Goal: Transaction & Acquisition: Book appointment/travel/reservation

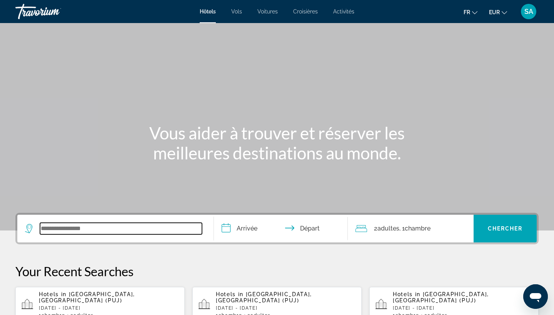
click at [53, 230] on input "Search widget" at bounding box center [121, 229] width 162 height 12
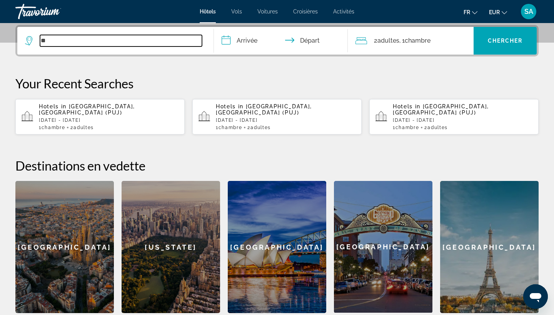
type input "*"
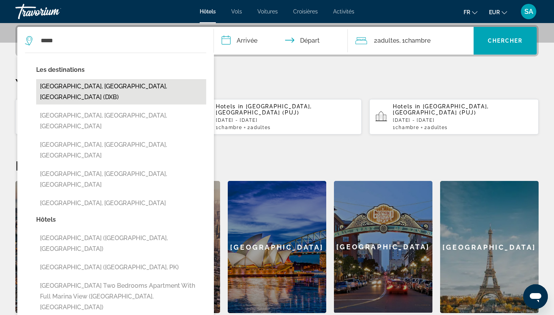
click at [146, 84] on button "[GEOGRAPHIC_DATA], [GEOGRAPHIC_DATA], [GEOGRAPHIC_DATA] (DXB)" at bounding box center [121, 91] width 170 height 25
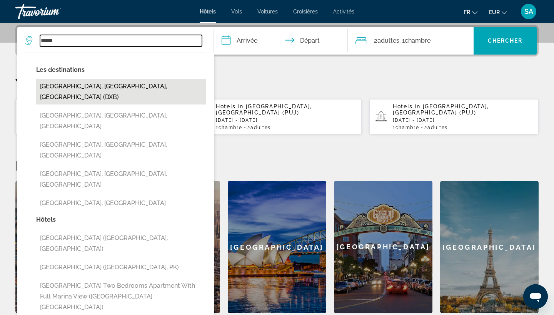
type input "**********"
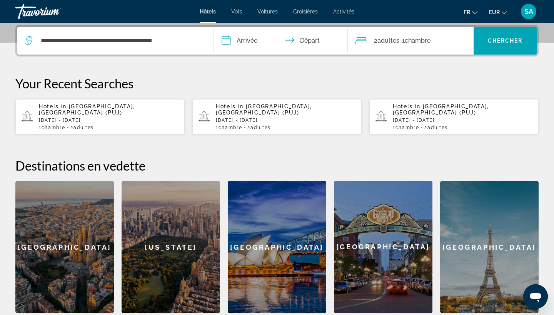
click at [253, 40] on input "**********" at bounding box center [282, 42] width 137 height 30
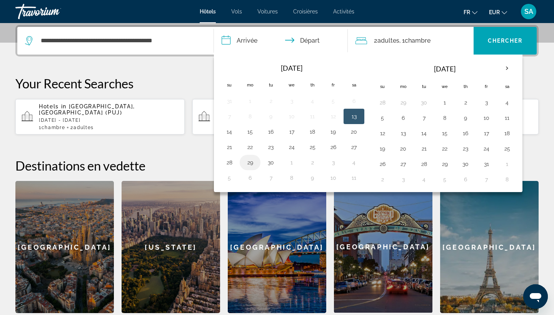
click at [252, 163] on button "29" at bounding box center [250, 162] width 12 height 11
click at [269, 163] on button "30" at bounding box center [271, 162] width 12 height 11
type input "**********"
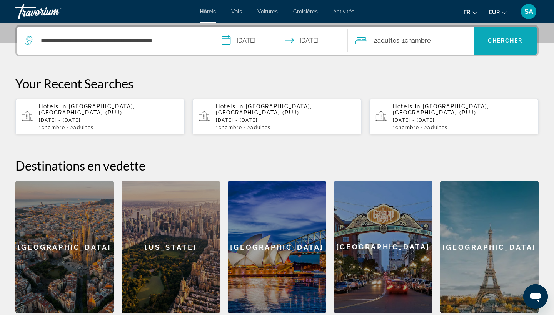
click at [495, 44] on span "Search widget" at bounding box center [504, 41] width 63 height 18
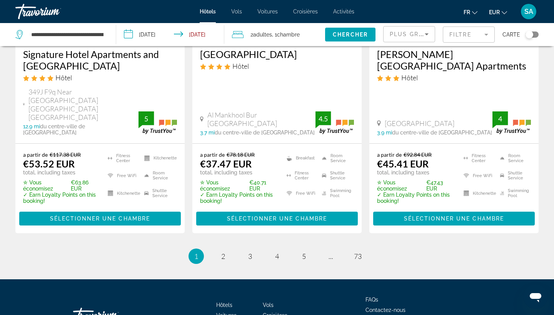
scroll to position [1107, 0]
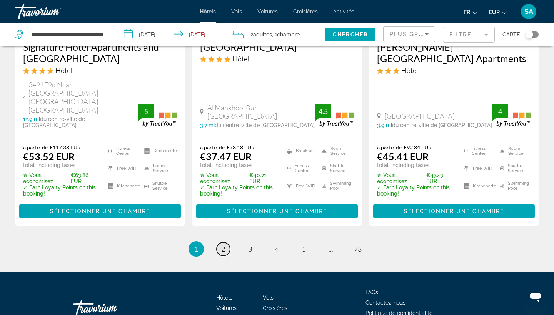
click at [227, 243] on link "page 2" at bounding box center [223, 249] width 13 height 13
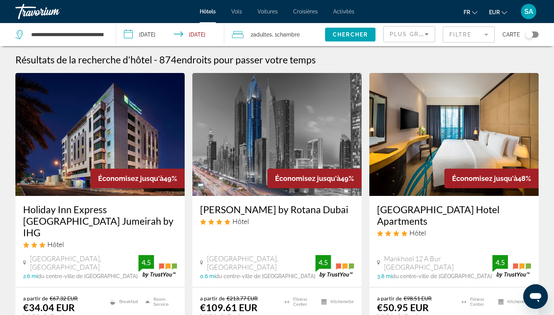
click at [474, 37] on mat-form-field "Filtre" at bounding box center [469, 35] width 52 height 16
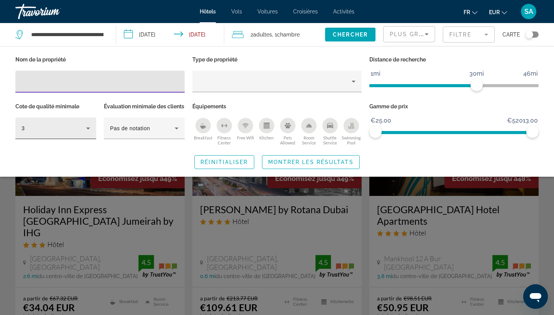
click at [88, 129] on icon "Hotel Filters" at bounding box center [87, 128] width 9 height 9
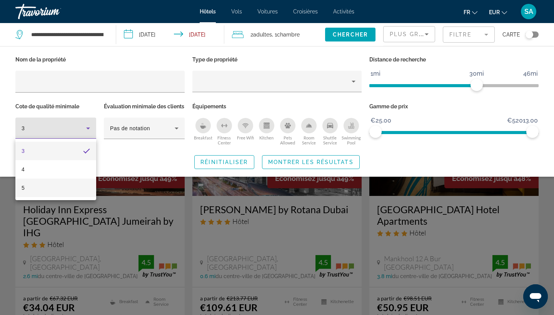
click at [41, 186] on mat-option "5" at bounding box center [55, 188] width 81 height 18
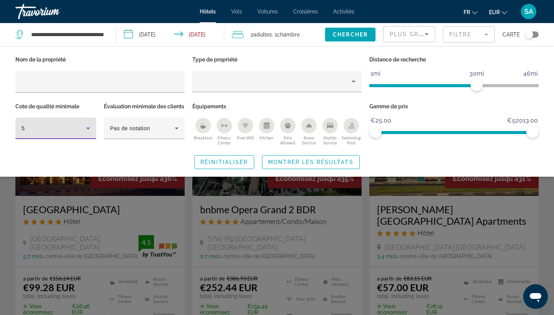
click at [177, 260] on div "Search widget" at bounding box center [277, 215] width 554 height 200
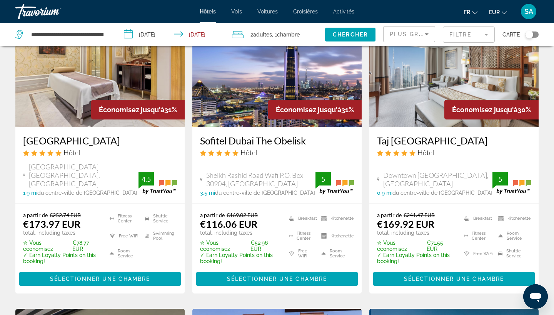
scroll to position [367, 0]
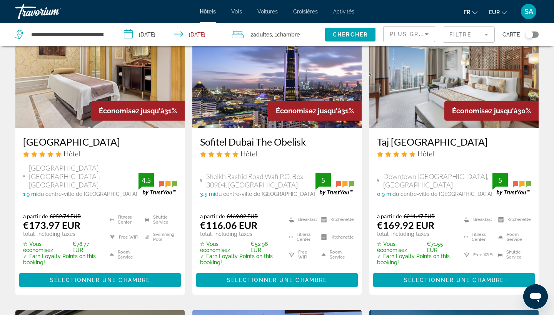
click at [536, 31] on button "Toggle map" at bounding box center [529, 34] width 19 height 7
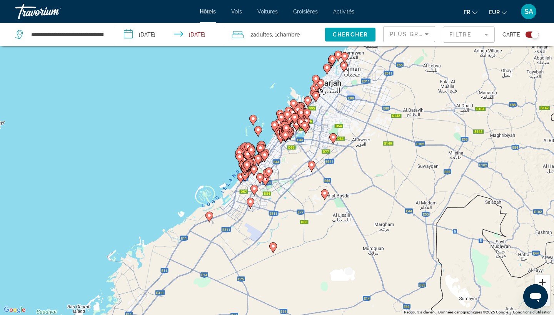
click at [542, 281] on button "Zoom avant" at bounding box center [542, 282] width 15 height 15
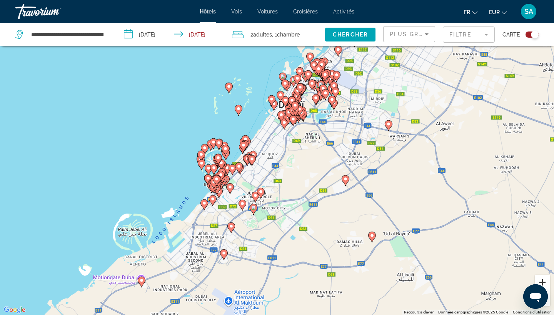
click at [542, 281] on button "Zoom avant" at bounding box center [542, 282] width 15 height 15
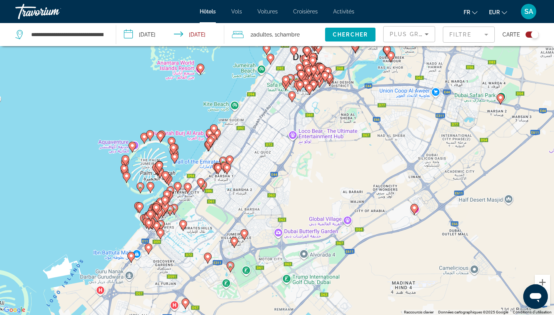
drag, startPoint x: 370, startPoint y: 257, endPoint x: 410, endPoint y: 295, distance: 55.8
click at [410, 295] on div "Pour activer le glissement avec le clavier, appuyez sur Alt+Entrée. Une fois ce…" at bounding box center [277, 157] width 554 height 315
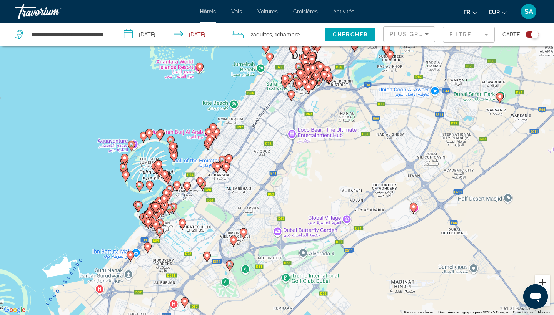
click at [538, 281] on button "Zoom avant" at bounding box center [542, 282] width 15 height 15
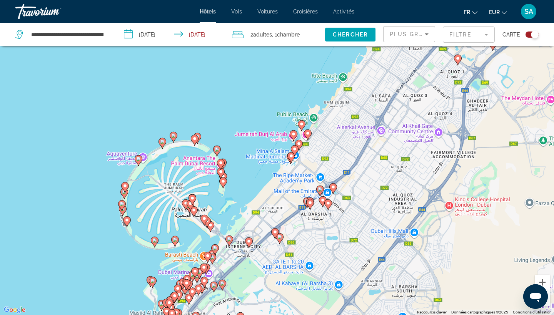
drag, startPoint x: 342, startPoint y: 228, endPoint x: 494, endPoint y: 248, distance: 153.2
click at [494, 248] on div "Pour activer le glissement avec le clavier, appuyez sur Alt+Entrée. Une fois ce…" at bounding box center [277, 157] width 554 height 315
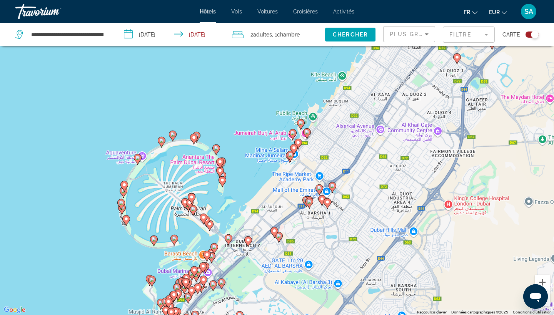
click at [209, 228] on icon "Main content" at bounding box center [209, 226] width 7 height 10
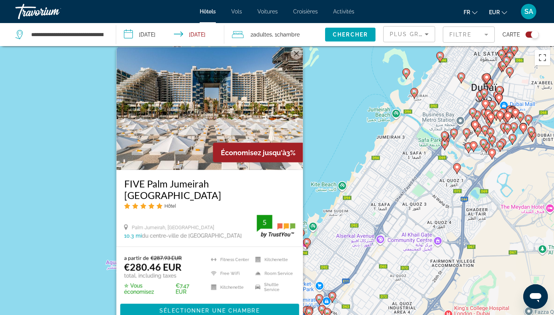
click at [52, 223] on div "Pour activer le glissement avec le clavier, appuyez sur Alt+Entrée. Une fois ce…" at bounding box center [277, 203] width 554 height 315
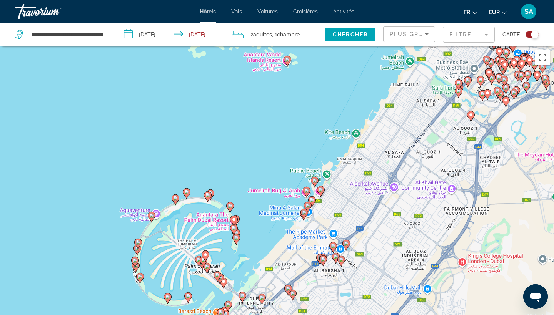
drag, startPoint x: 233, startPoint y: 283, endPoint x: 277, endPoint y: 167, distance: 123.5
click at [277, 167] on div "Pour activer le glissement avec le clavier, appuyez sur Alt+Entrée. Une fois ce…" at bounding box center [277, 203] width 554 height 315
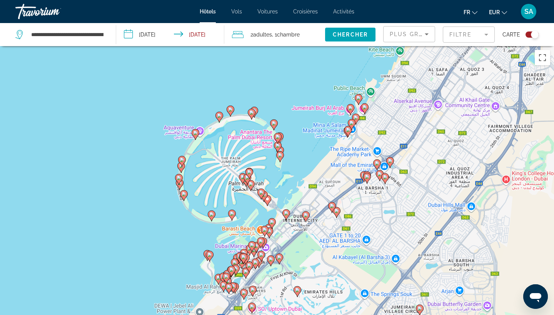
click at [265, 197] on image "Main content" at bounding box center [264, 195] width 5 height 5
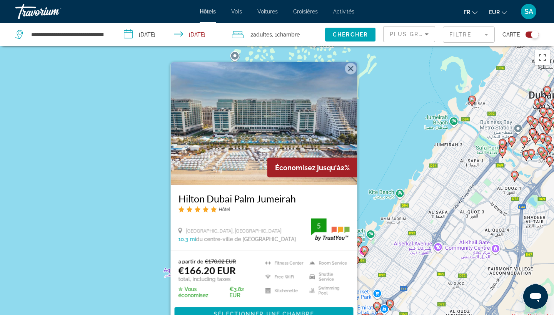
click at [107, 210] on div "Pour activer le glissement avec le clavier, appuyez sur Alt+Entrée. Une fois ce…" at bounding box center [277, 203] width 554 height 315
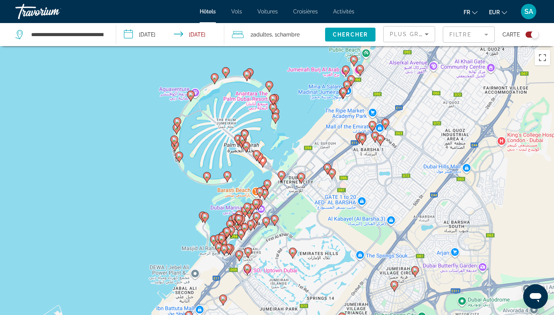
drag, startPoint x: 204, startPoint y: 260, endPoint x: 200, endPoint y: 77, distance: 183.5
click at [200, 77] on div "Pour activer le glissement avec le clavier, appuyez sur Alt+Entrée. Une fois ce…" at bounding box center [277, 203] width 554 height 315
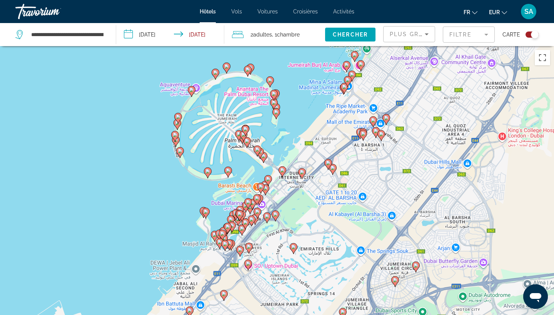
click at [248, 144] on icon "Main content" at bounding box center [246, 143] width 7 height 10
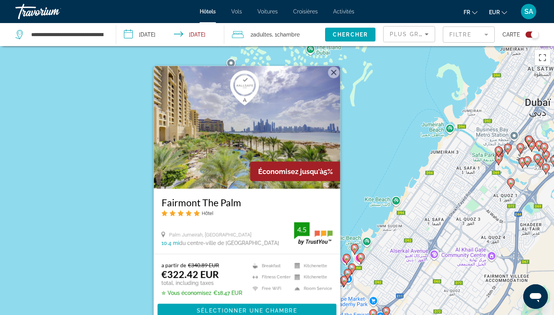
click at [381, 117] on div "Pour activer le glissement avec le clavier, appuyez sur Alt+Entrée. Une fois ce…" at bounding box center [277, 203] width 554 height 315
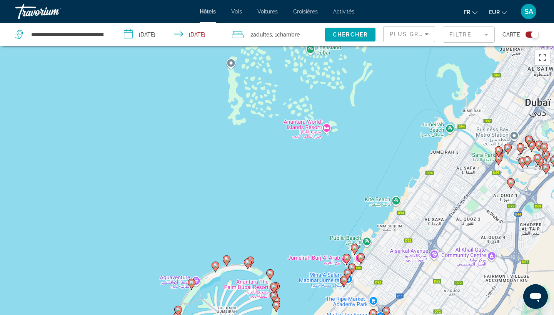
drag, startPoint x: 318, startPoint y: 203, endPoint x: 291, endPoint y: 67, distance: 138.7
click at [291, 67] on div "Pour activer le glissement avec le clavier, appuyez sur Alt+Entrée. Une fois ce…" at bounding box center [277, 203] width 554 height 315
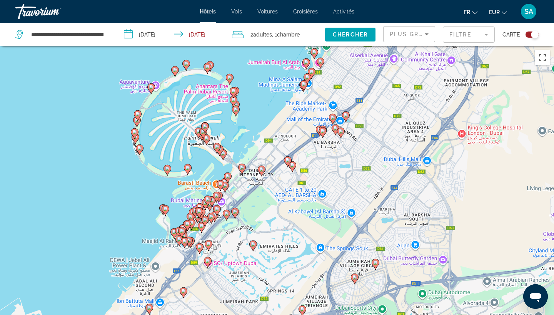
click at [242, 167] on image "Main content" at bounding box center [242, 167] width 5 height 5
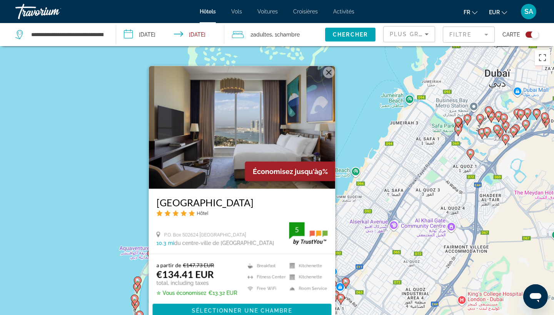
click at [242, 147] on img "Main content" at bounding box center [242, 127] width 187 height 123
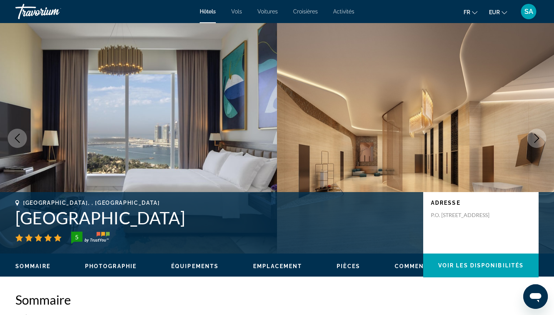
click at [538, 141] on icon "Next image" at bounding box center [536, 138] width 9 height 9
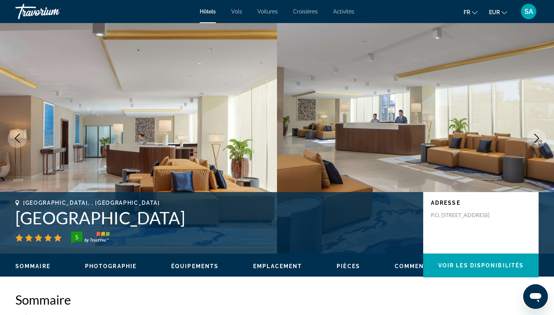
click at [538, 141] on icon "Next image" at bounding box center [536, 138] width 9 height 9
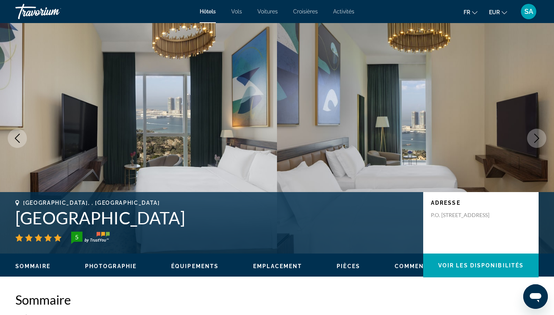
click at [538, 141] on icon "Next image" at bounding box center [536, 138] width 9 height 9
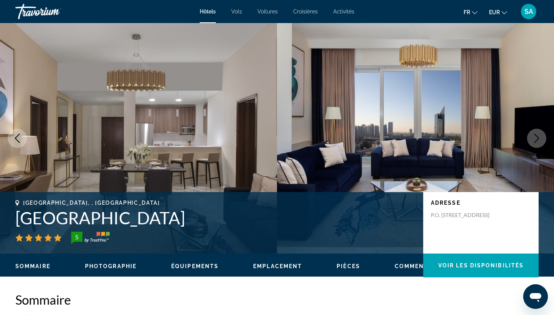
click at [538, 142] on icon "Next image" at bounding box center [536, 138] width 9 height 9
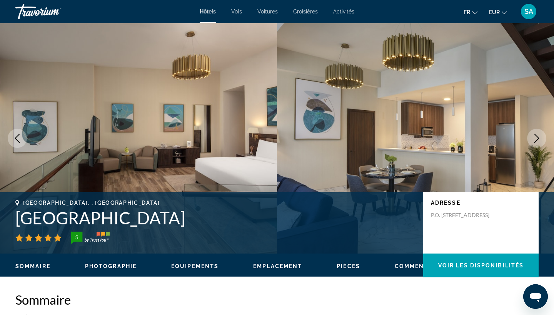
click at [538, 142] on icon "Next image" at bounding box center [536, 138] width 9 height 9
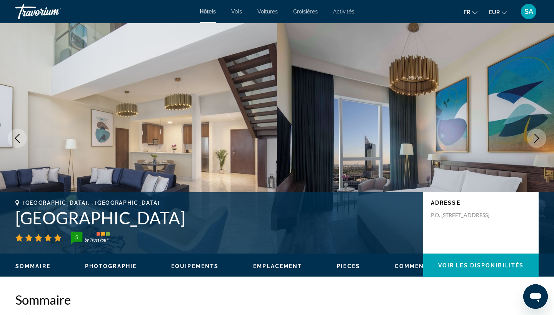
click at [538, 142] on icon "Next image" at bounding box center [536, 138] width 9 height 9
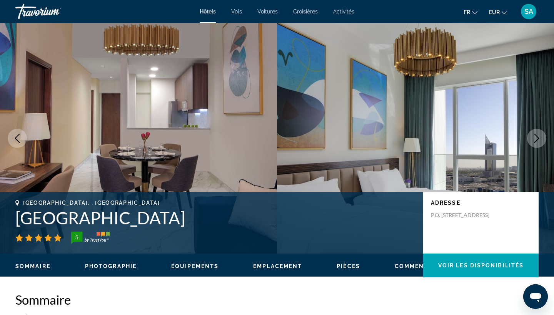
click at [538, 142] on icon "Next image" at bounding box center [536, 138] width 9 height 9
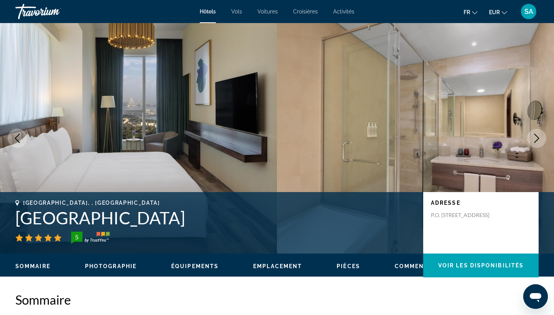
click at [538, 142] on icon "Next image" at bounding box center [536, 138] width 9 height 9
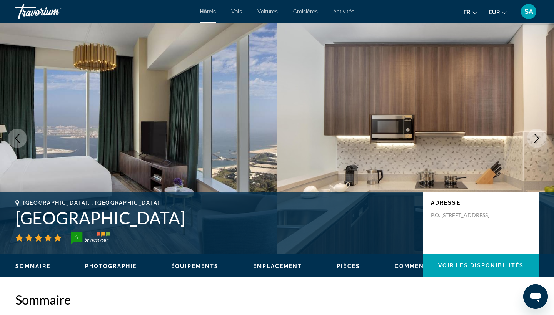
click at [538, 142] on icon "Next image" at bounding box center [536, 138] width 9 height 9
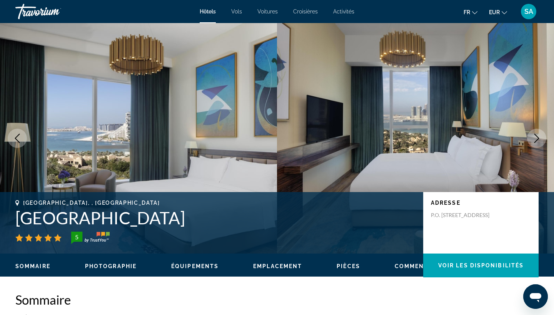
click at [538, 142] on icon "Next image" at bounding box center [536, 138] width 9 height 9
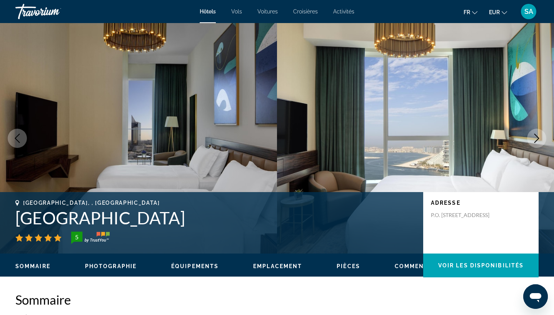
click at [538, 142] on icon "Next image" at bounding box center [536, 138] width 9 height 9
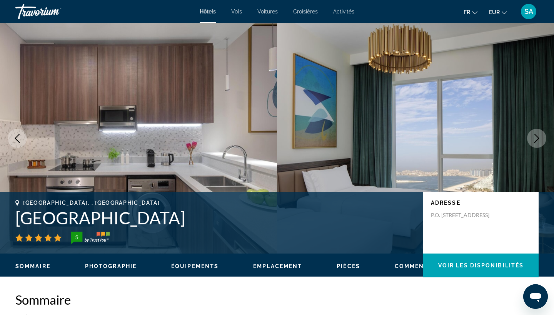
click at [538, 142] on icon "Next image" at bounding box center [536, 138] width 9 height 9
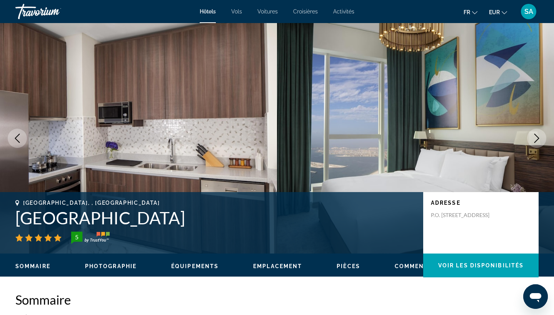
click at [538, 142] on icon "Next image" at bounding box center [536, 138] width 9 height 9
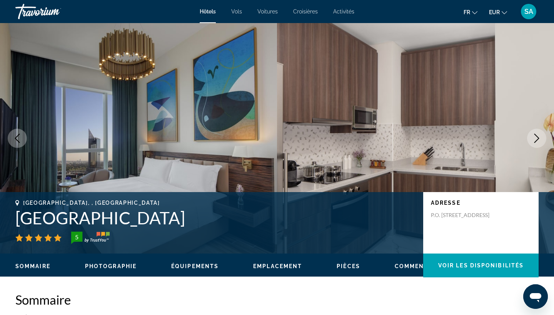
click at [538, 142] on icon "Next image" at bounding box center [536, 138] width 9 height 9
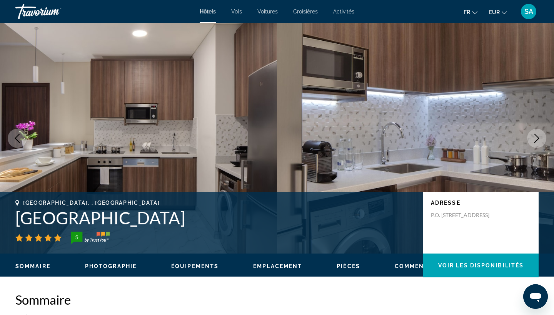
click at [538, 142] on icon "Next image" at bounding box center [536, 138] width 9 height 9
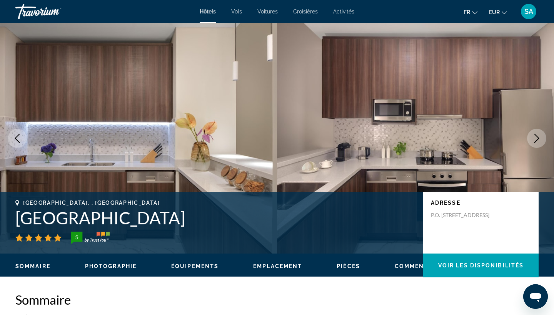
click at [538, 142] on icon "Next image" at bounding box center [536, 138] width 9 height 9
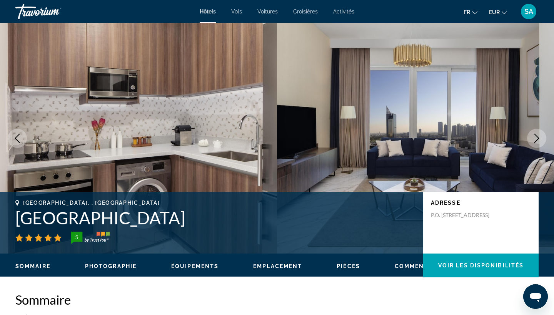
click at [538, 142] on icon "Next image" at bounding box center [536, 138] width 9 height 9
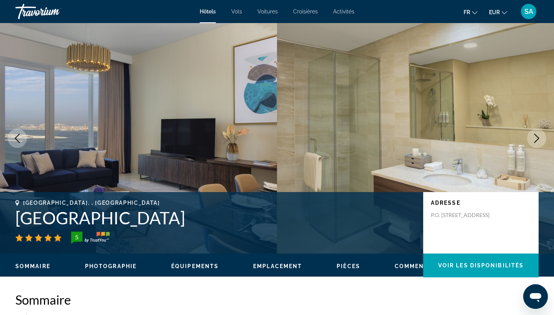
click at [538, 142] on icon "Next image" at bounding box center [536, 138] width 9 height 9
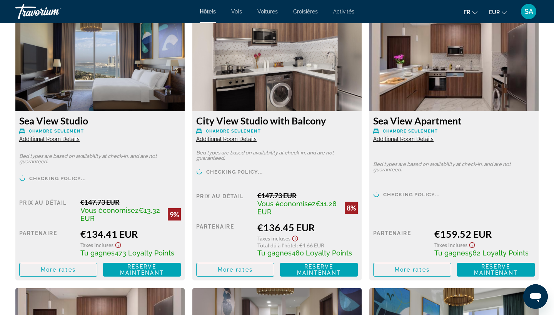
scroll to position [1075, 0]
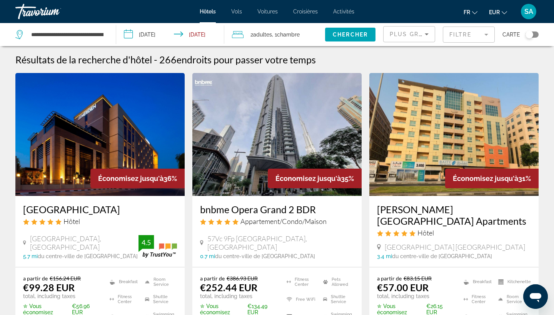
click at [465, 33] on mat-form-field "Filtre" at bounding box center [469, 35] width 52 height 16
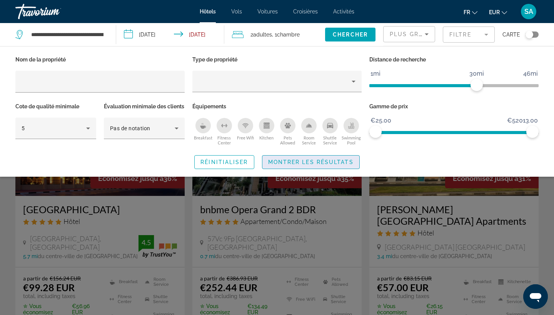
click at [305, 165] on span "Montrer les résultats" at bounding box center [310, 162] width 85 height 6
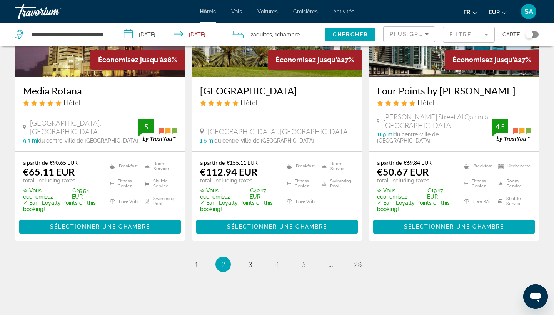
scroll to position [1040, 0]
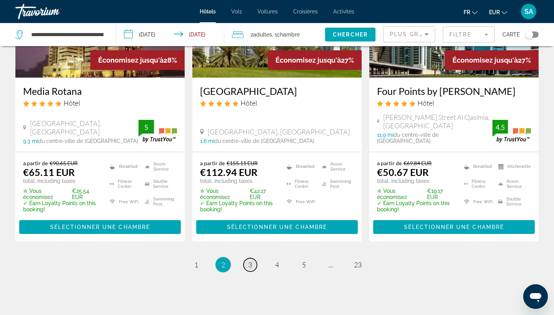
click at [247, 258] on link "page 3" at bounding box center [249, 264] width 13 height 13
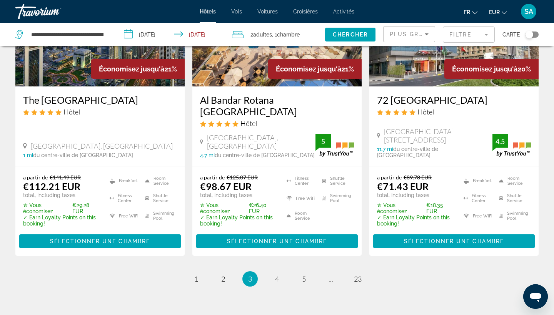
scroll to position [1059, 0]
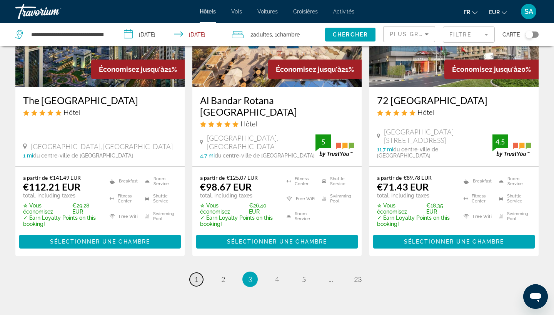
click at [195, 275] on span "1" at bounding box center [196, 279] width 4 height 8
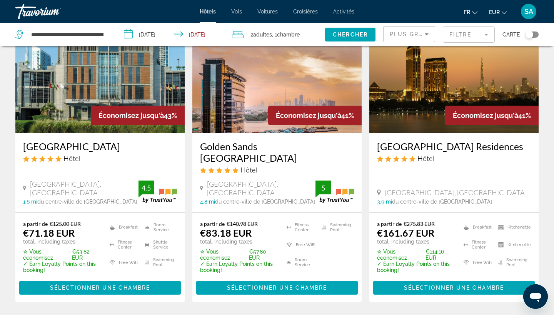
scroll to position [367, 0]
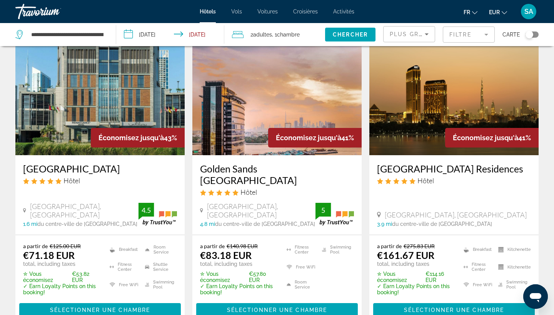
click at [160, 34] on input "**********" at bounding box center [172, 35] width 112 height 25
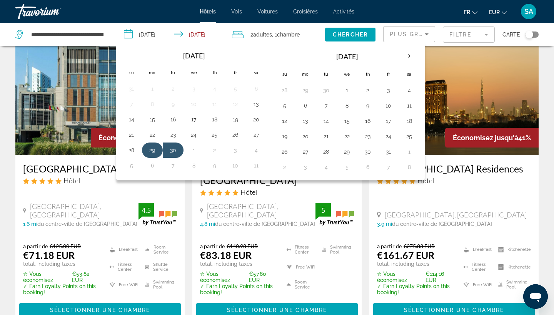
click at [152, 151] on button "29" at bounding box center [152, 150] width 12 height 11
click at [191, 153] on button "1" at bounding box center [194, 150] width 12 height 11
type input "**********"
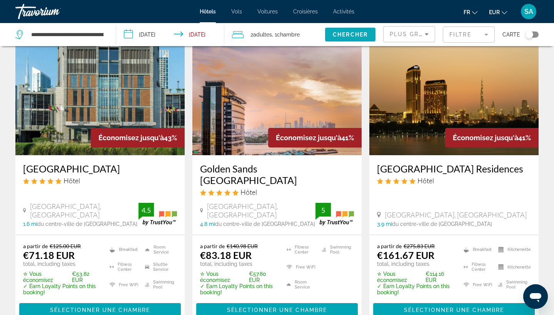
click at [365, 32] on span "Chercher" at bounding box center [350, 35] width 35 height 6
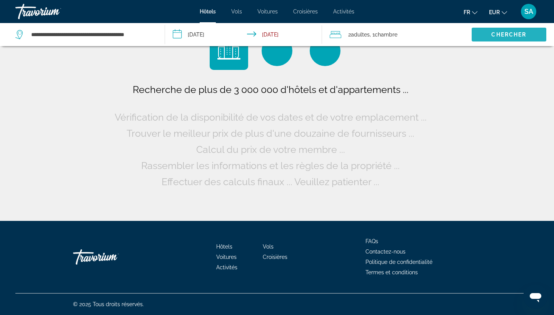
scroll to position [0, 0]
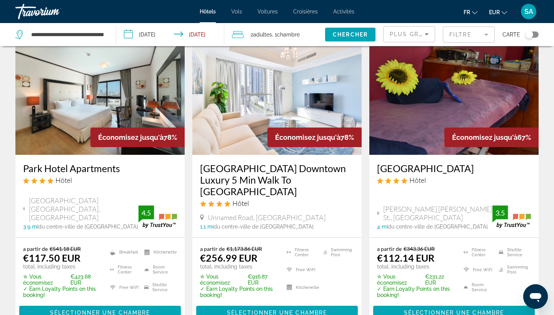
scroll to position [41, 0]
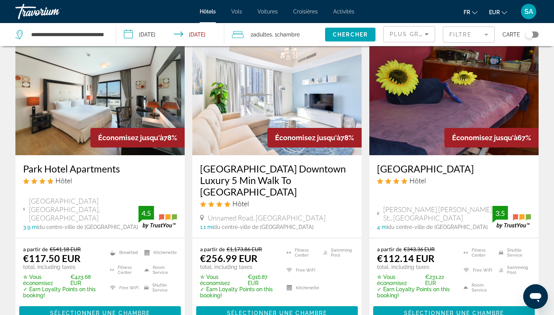
click at [129, 114] on img "Main content" at bounding box center [99, 93] width 169 height 123
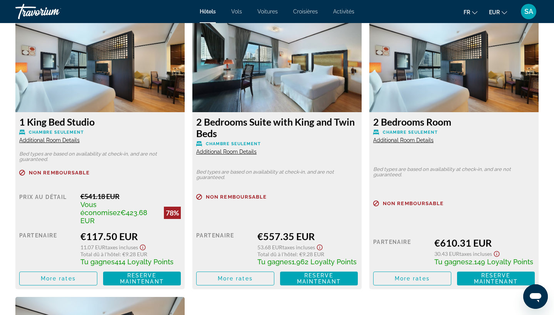
scroll to position [1066, 0]
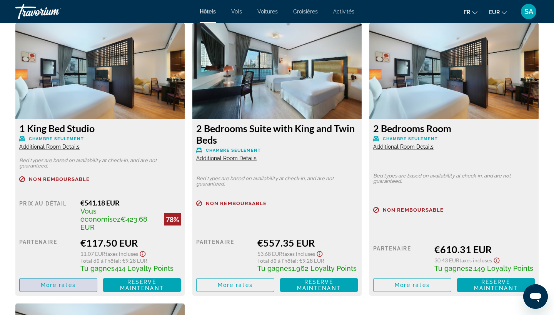
click at [61, 282] on span "More rates" at bounding box center [58, 285] width 35 height 6
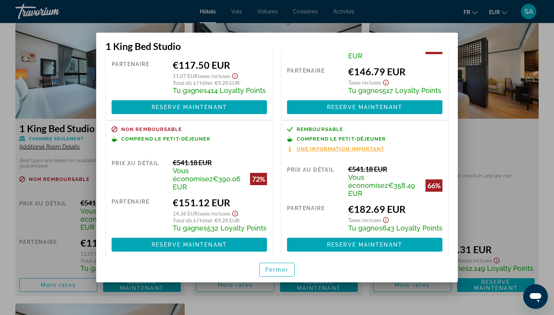
scroll to position [84, 0]
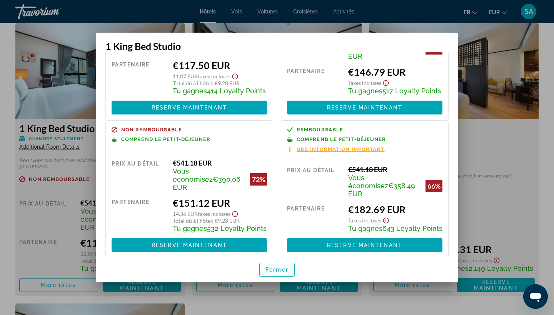
click at [282, 273] on span "Fermer" at bounding box center [276, 270] width 23 height 6
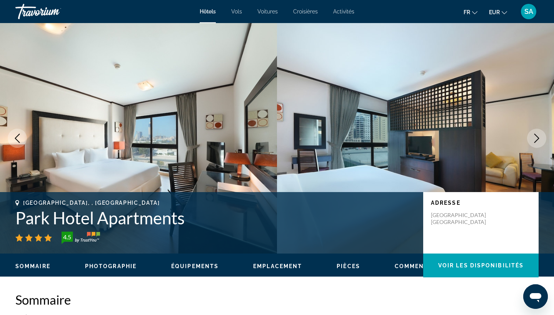
scroll to position [0, 0]
click at [531, 142] on button "Next image" at bounding box center [536, 138] width 19 height 19
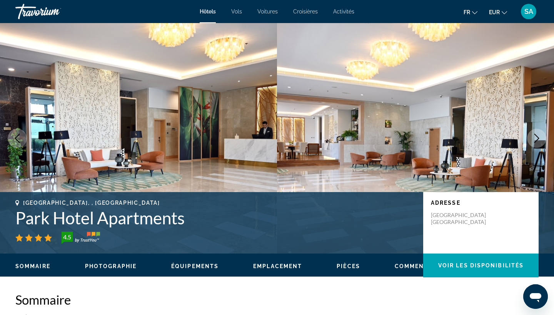
click at [532, 140] on icon "Next image" at bounding box center [536, 138] width 9 height 9
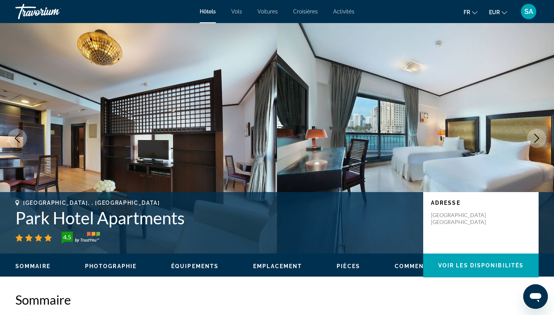
click at [533, 141] on icon "Next image" at bounding box center [536, 138] width 9 height 9
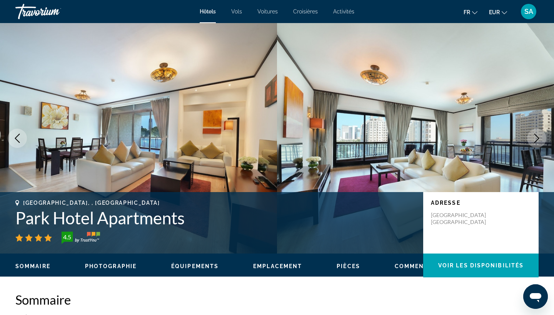
click at [533, 141] on icon "Next image" at bounding box center [536, 138] width 9 height 9
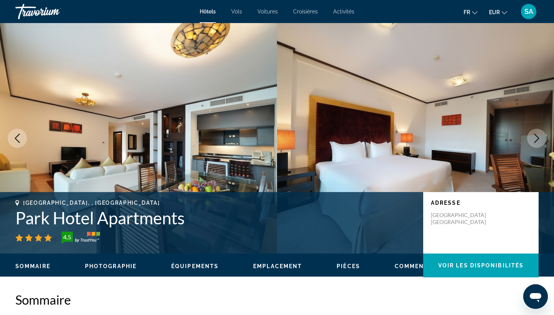
click at [533, 141] on icon "Next image" at bounding box center [536, 138] width 9 height 9
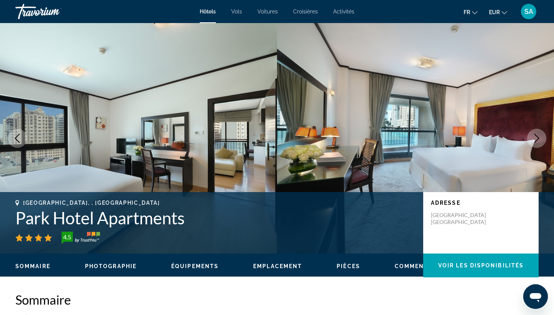
click at [533, 141] on icon "Next image" at bounding box center [536, 138] width 9 height 9
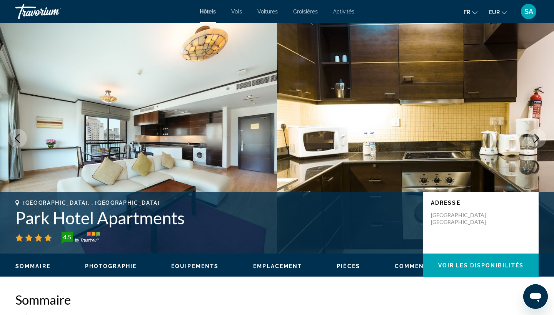
click at [533, 141] on icon "Next image" at bounding box center [536, 138] width 9 height 9
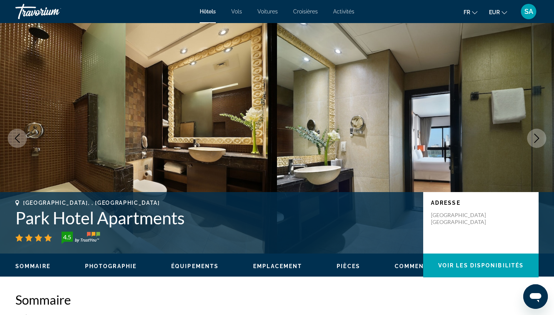
click at [533, 141] on icon "Next image" at bounding box center [536, 138] width 9 height 9
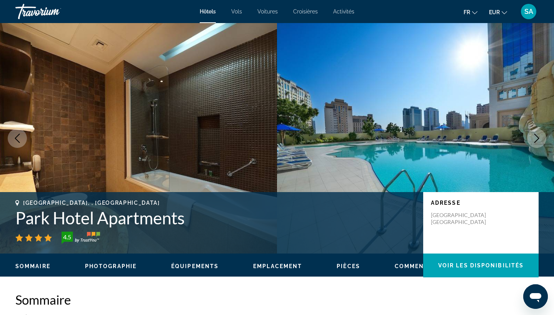
click at [537, 140] on icon "Next image" at bounding box center [536, 138] width 5 height 9
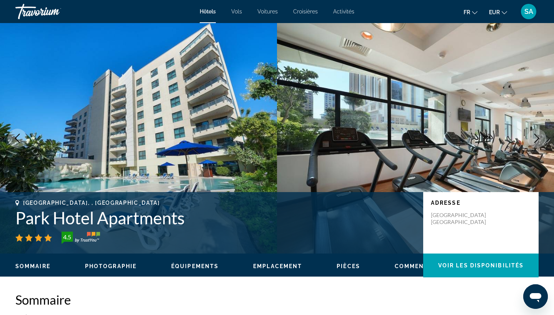
click at [537, 140] on icon "Next image" at bounding box center [536, 138] width 9 height 9
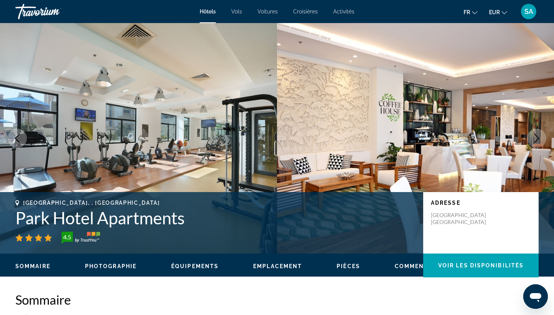
click at [537, 140] on icon "Next image" at bounding box center [536, 138] width 9 height 9
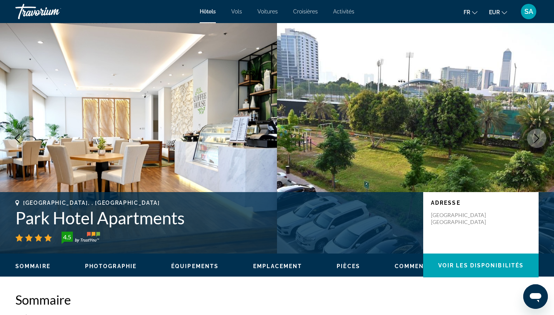
click at [538, 141] on icon "Next image" at bounding box center [536, 138] width 9 height 9
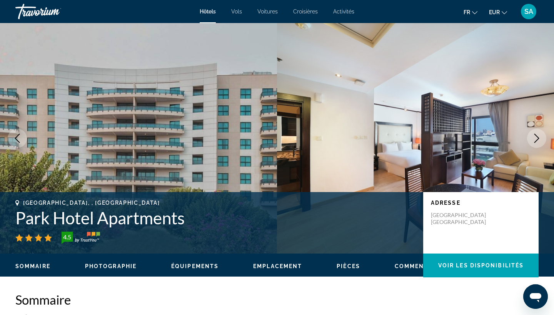
click at [538, 141] on icon "Next image" at bounding box center [536, 138] width 9 height 9
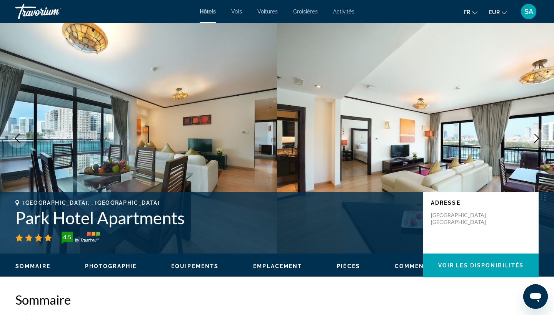
click at [538, 141] on icon "Next image" at bounding box center [536, 138] width 9 height 9
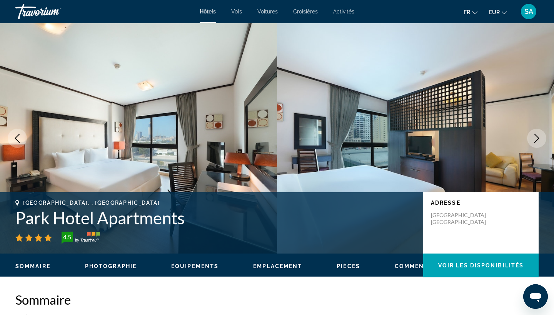
click at [538, 141] on icon "Next image" at bounding box center [536, 138] width 9 height 9
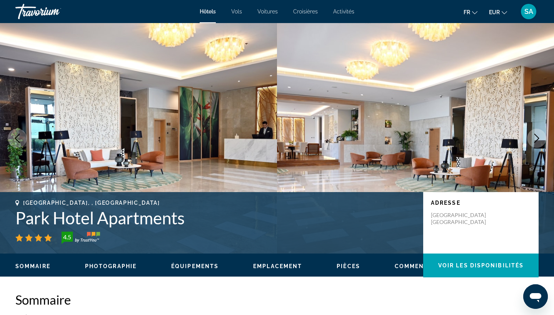
click at [538, 141] on icon "Next image" at bounding box center [536, 138] width 9 height 9
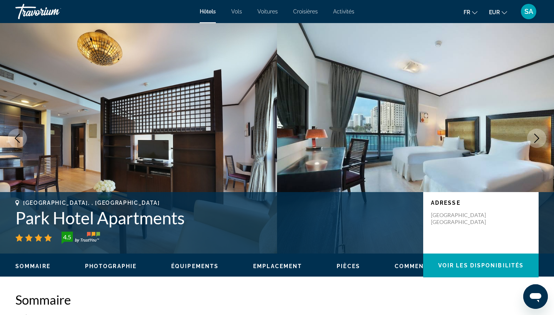
click at [538, 141] on icon "Next image" at bounding box center [536, 138] width 9 height 9
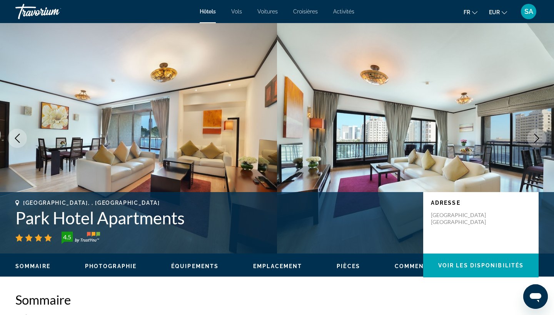
click at [538, 141] on icon "Next image" at bounding box center [536, 138] width 9 height 9
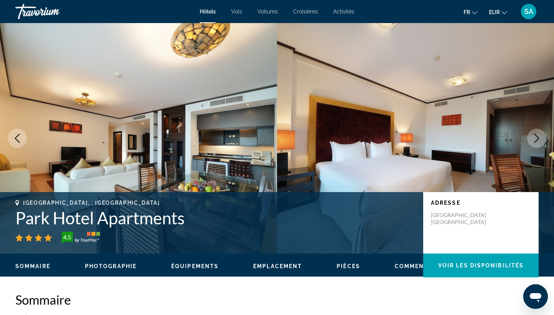
click at [538, 141] on icon "Next image" at bounding box center [536, 138] width 9 height 9
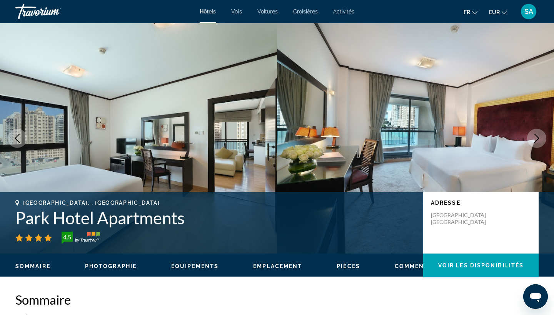
click at [538, 141] on icon "Next image" at bounding box center [536, 138] width 9 height 9
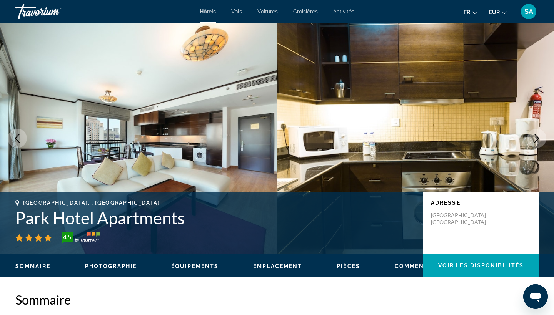
click at [39, 220] on h1 "Park Hotel Apartments" at bounding box center [215, 218] width 400 height 20
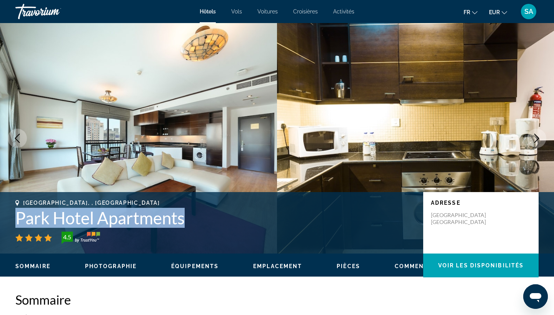
click at [39, 220] on h1 "Park Hotel Apartments" at bounding box center [215, 218] width 400 height 20
copy h1 "Park Hotel Apartments"
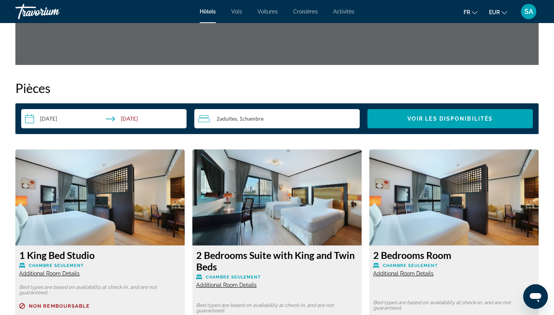
scroll to position [976, 0]
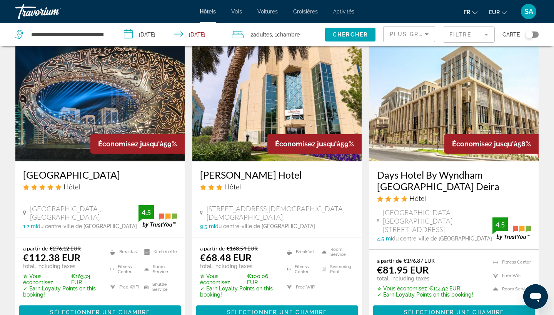
scroll to position [659, 0]
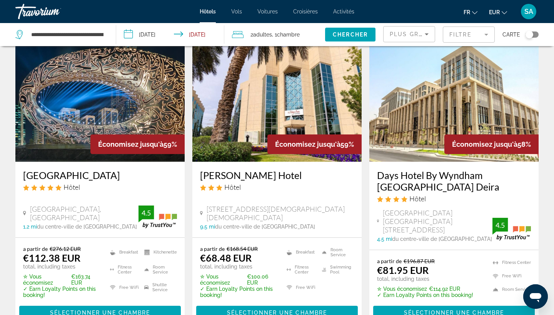
click at [97, 92] on img "Main content" at bounding box center [99, 100] width 169 height 123
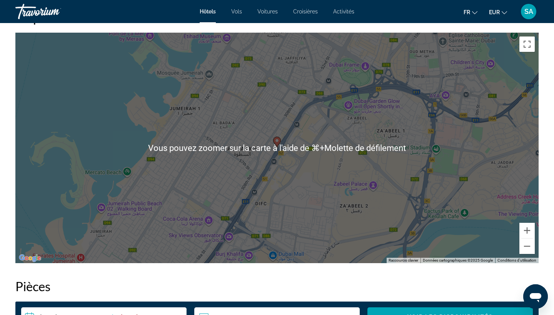
scroll to position [758, 0]
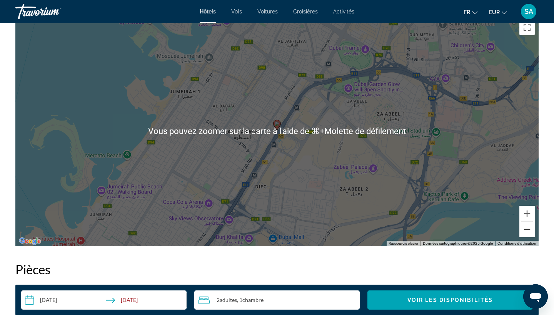
click at [526, 232] on button "Zoom arrière" at bounding box center [526, 229] width 15 height 15
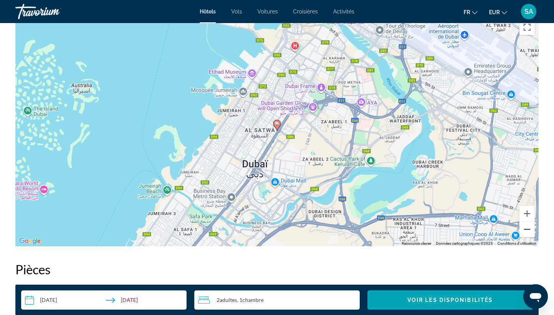
click at [526, 232] on button "Zoom arrière" at bounding box center [526, 229] width 15 height 15
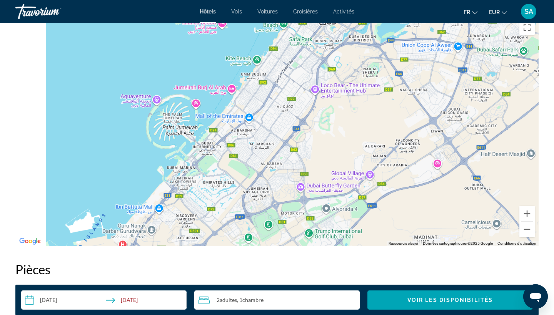
drag, startPoint x: 375, startPoint y: 199, endPoint x: 438, endPoint y: 61, distance: 152.0
click at [438, 61] on div "Pour activer le glissement avec le clavier, appuyez sur Alt+Entrée. Une fois ce…" at bounding box center [276, 131] width 523 height 231
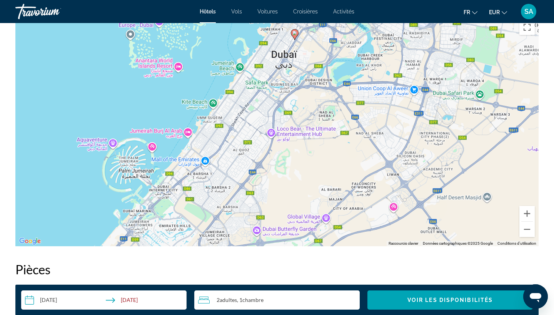
drag, startPoint x: 340, startPoint y: 136, endPoint x: 293, endPoint y: 185, distance: 67.7
click at [293, 185] on div "Pour activer le glissement avec le clavier, appuyez sur Alt+Entrée. Une fois ce…" at bounding box center [276, 131] width 523 height 231
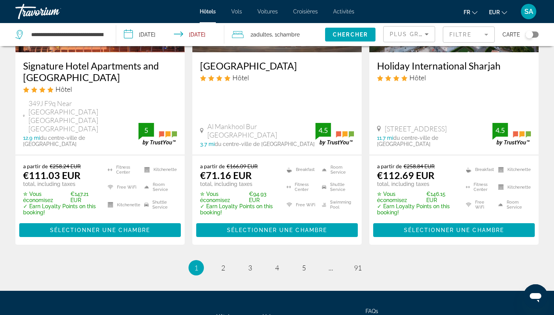
scroll to position [1073, 0]
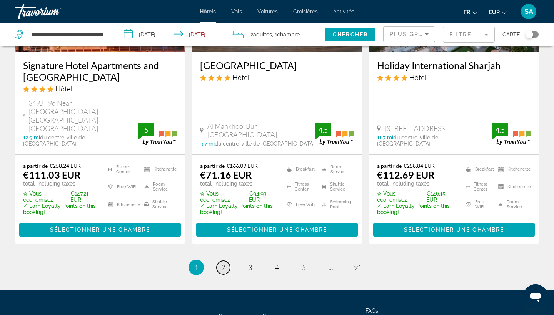
click at [217, 261] on link "page 2" at bounding box center [223, 267] width 13 height 13
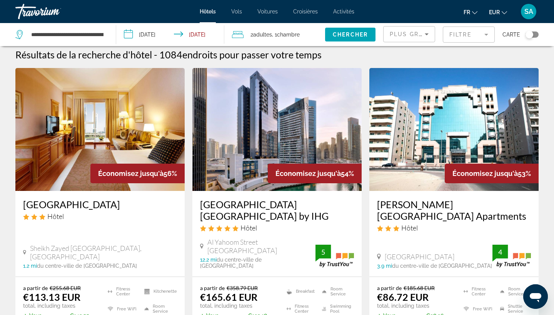
scroll to position [5, 0]
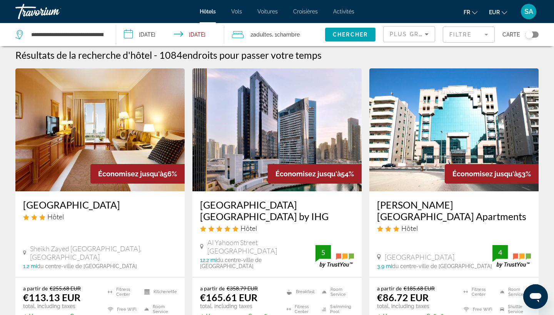
click at [245, 124] on img "Main content" at bounding box center [276, 129] width 169 height 123
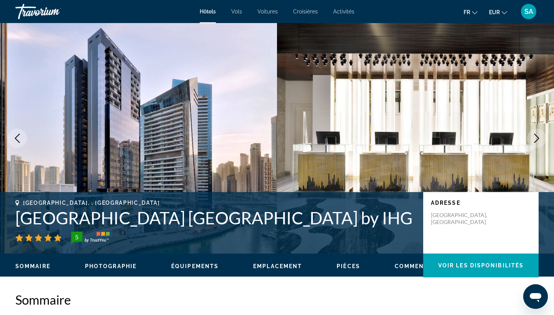
click at [532, 138] on icon "Next image" at bounding box center [536, 138] width 9 height 9
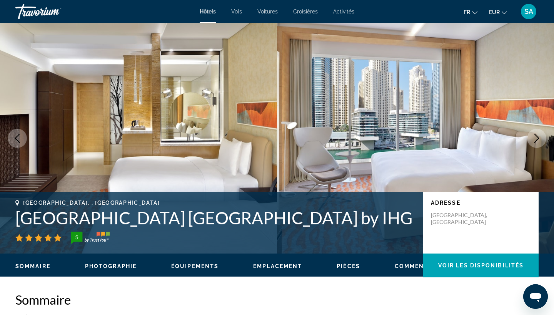
click at [532, 139] on icon "Next image" at bounding box center [536, 138] width 9 height 9
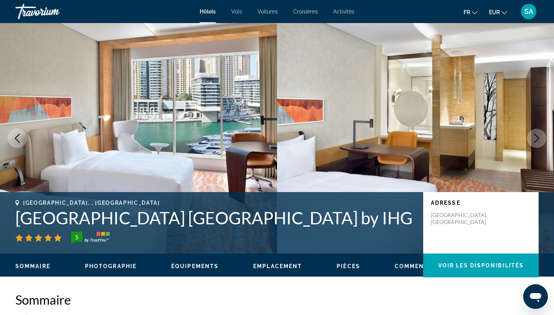
click at [532, 140] on icon "Next image" at bounding box center [536, 138] width 9 height 9
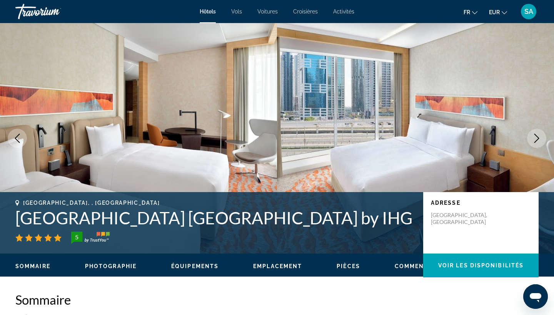
click at [532, 140] on icon "Next image" at bounding box center [536, 138] width 9 height 9
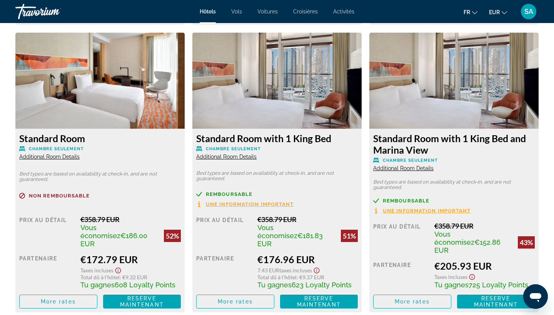
scroll to position [1345, 0]
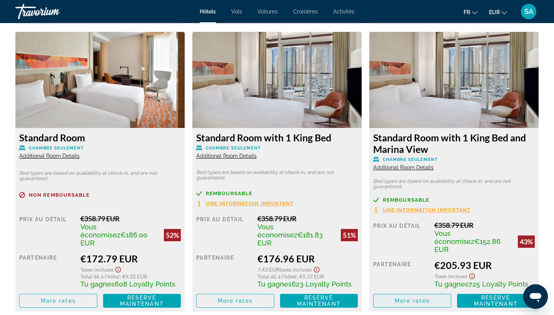
click at [424, 292] on span "Main content" at bounding box center [411, 301] width 77 height 18
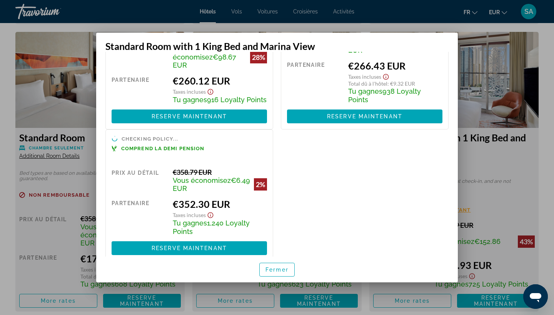
scroll to position [221, 0]
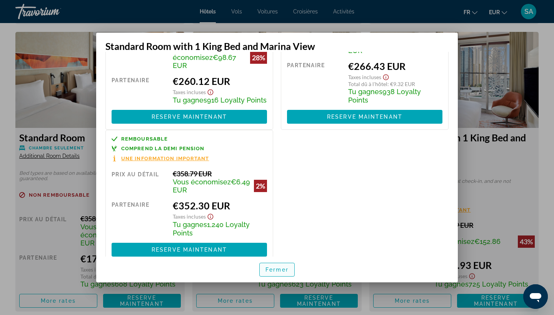
click at [268, 271] on span "Fermer" at bounding box center [276, 270] width 23 height 6
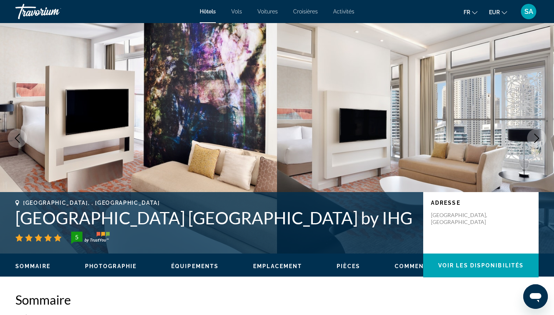
scroll to position [1345, 0]
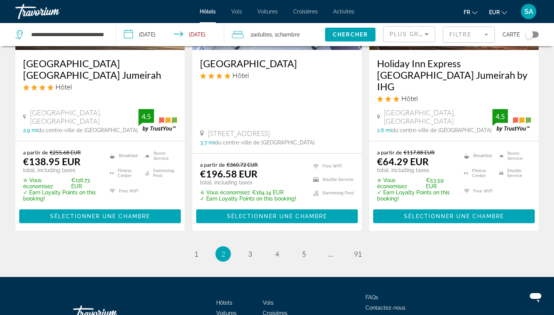
scroll to position [1102, 0]
